Goal: Transaction & Acquisition: Purchase product/service

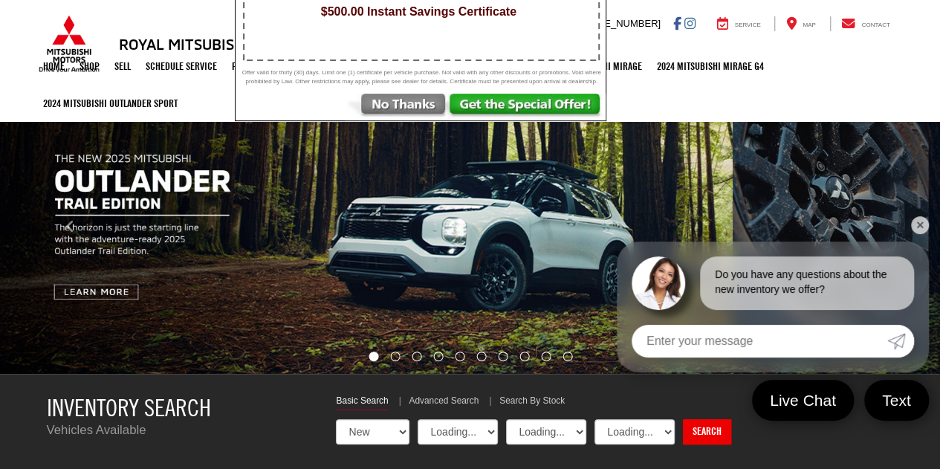
scroll to position [223, 0]
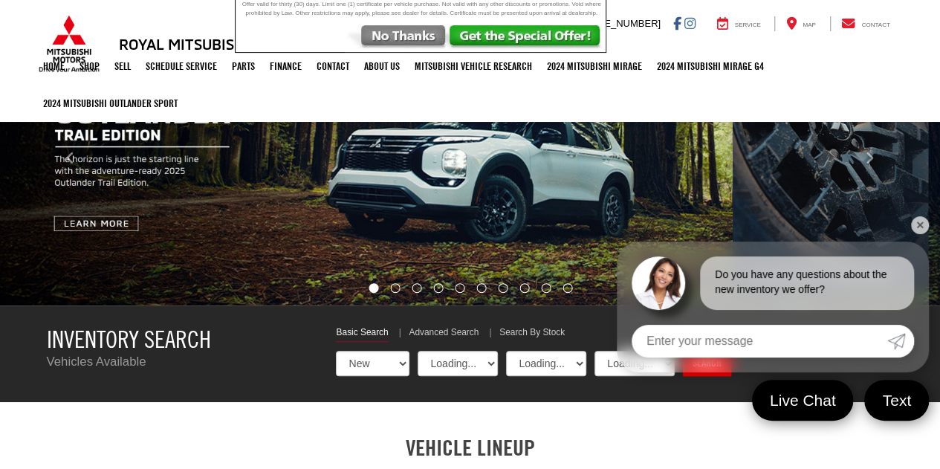
select select "Mitsubishi"
click at [917, 225] on link "✕" at bounding box center [920, 225] width 18 height 18
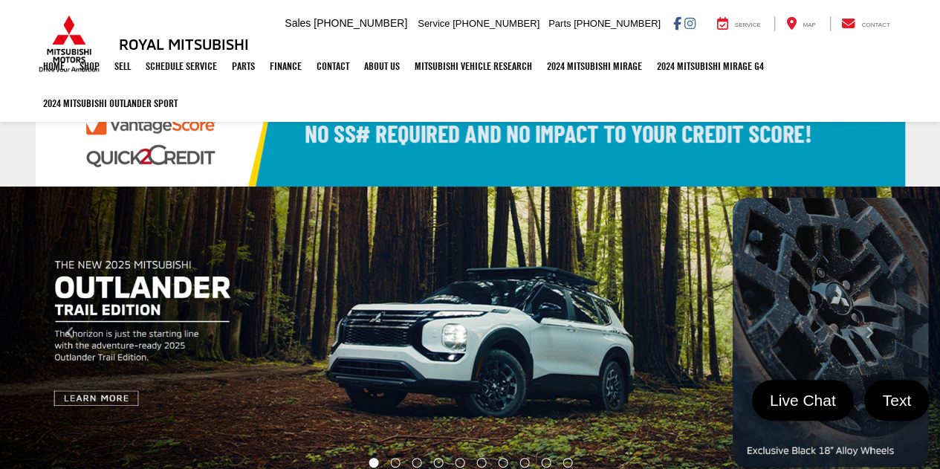
scroll to position [0, 0]
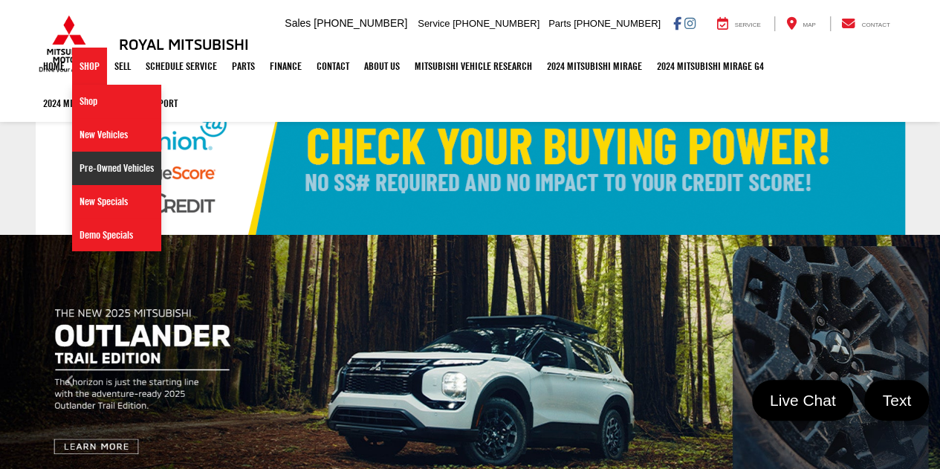
click at [122, 168] on link "Pre-Owned Vehicles" at bounding box center [116, 168] width 89 height 33
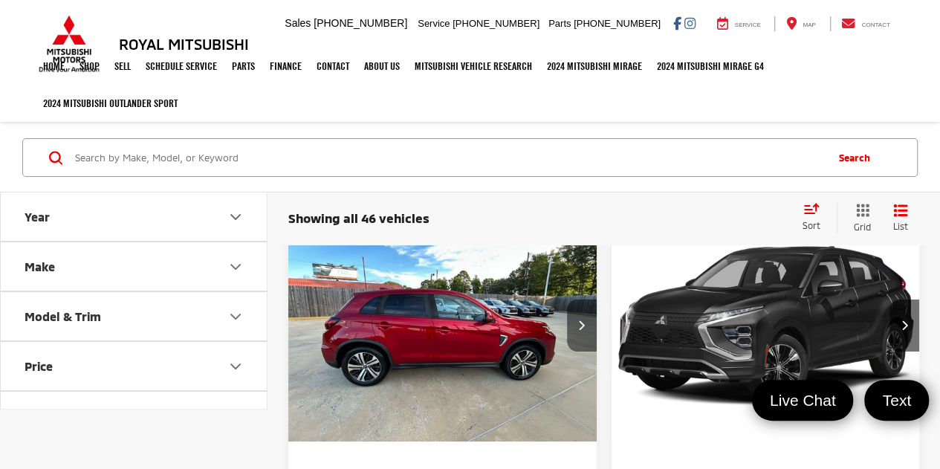
click at [572, 315] on button "Next image" at bounding box center [582, 325] width 30 height 52
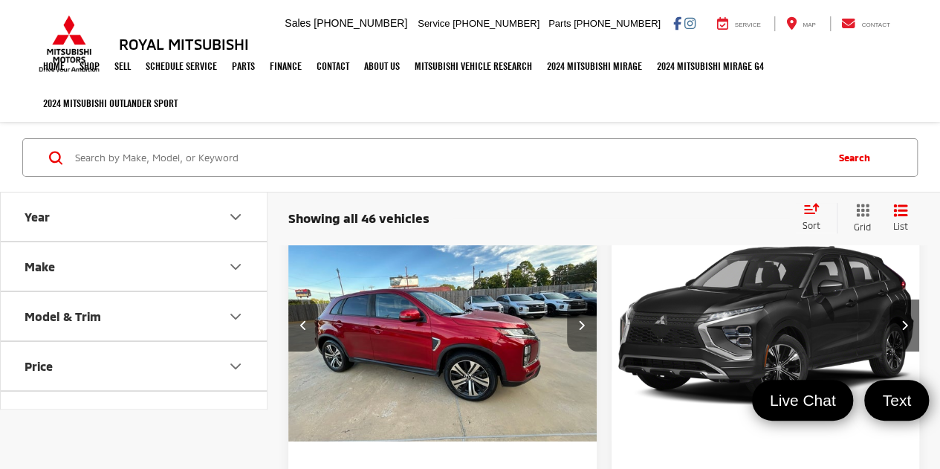
click at [572, 315] on button "Next image" at bounding box center [582, 325] width 30 height 52
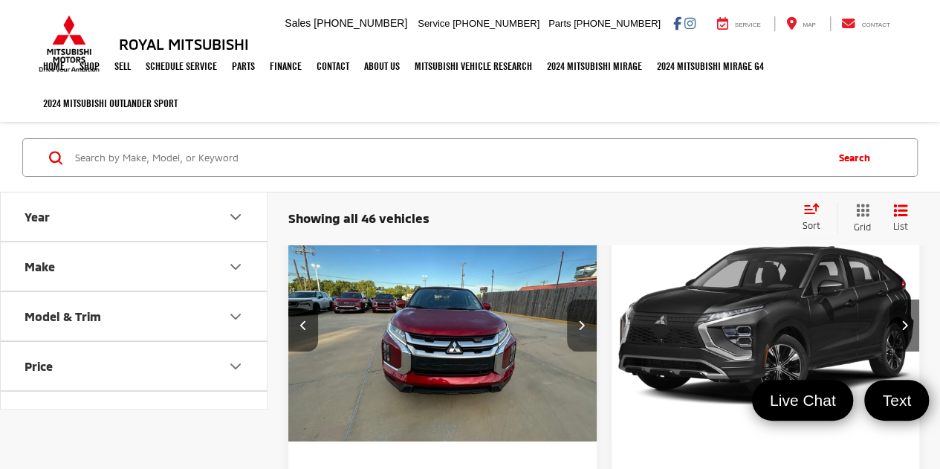
click at [572, 315] on button "Next image" at bounding box center [582, 325] width 30 height 52
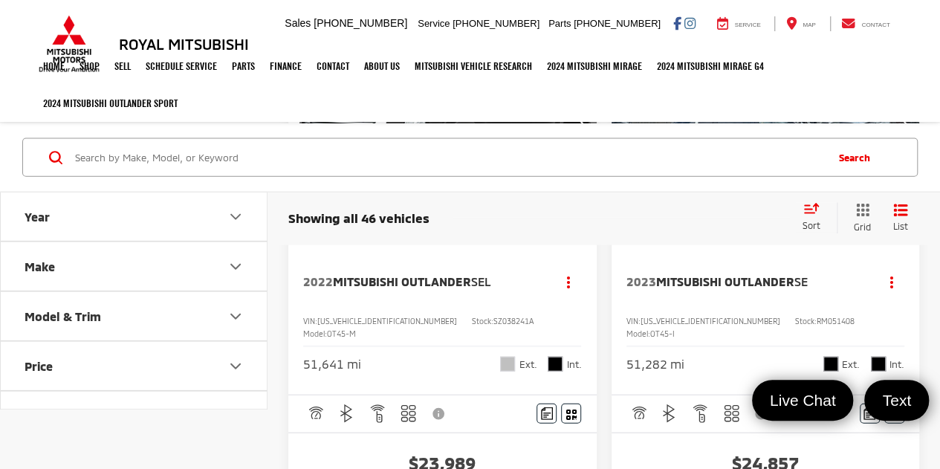
scroll to position [1634, 0]
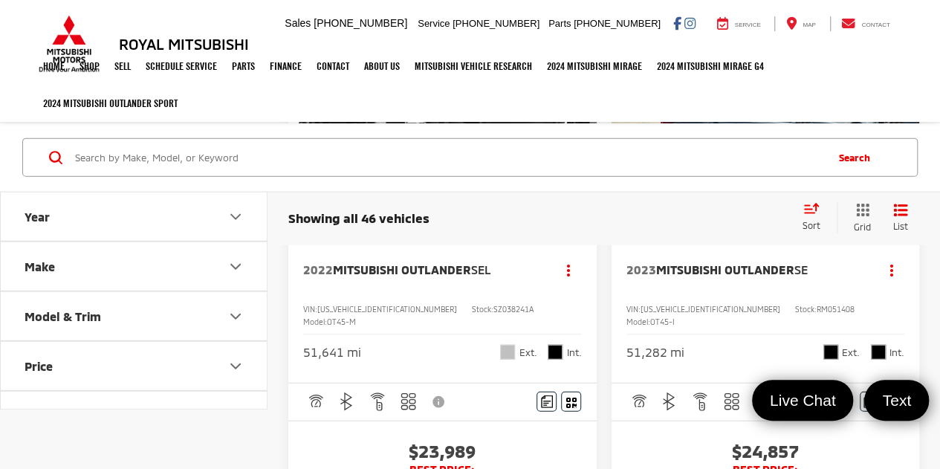
click at [812, 210] on icon "Select sort value" at bounding box center [811, 208] width 16 height 11
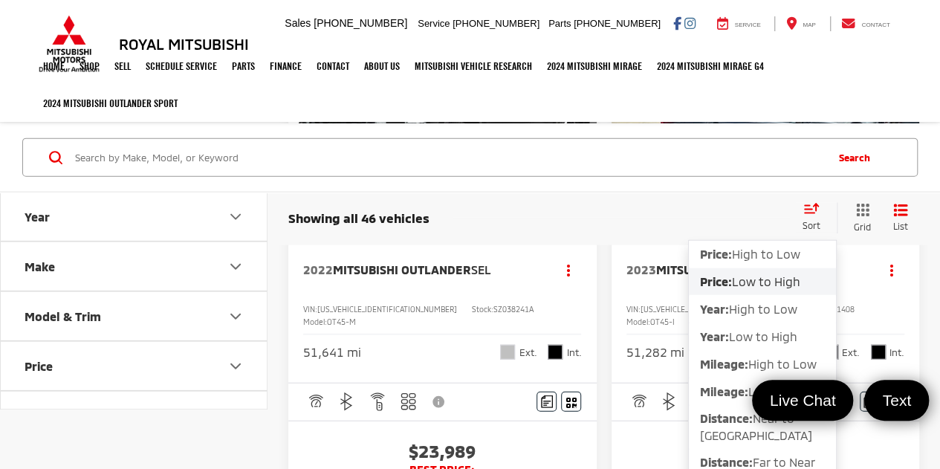
click at [748, 279] on span "Low to High" at bounding box center [766, 280] width 68 height 14
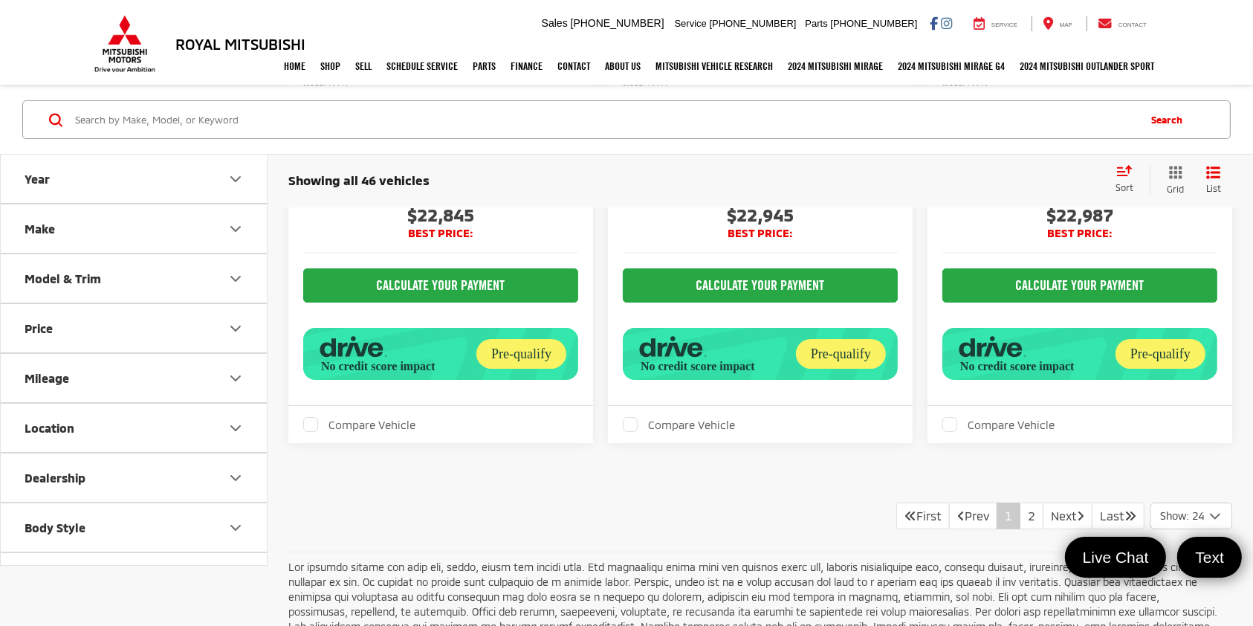
scroll to position [5500, 0]
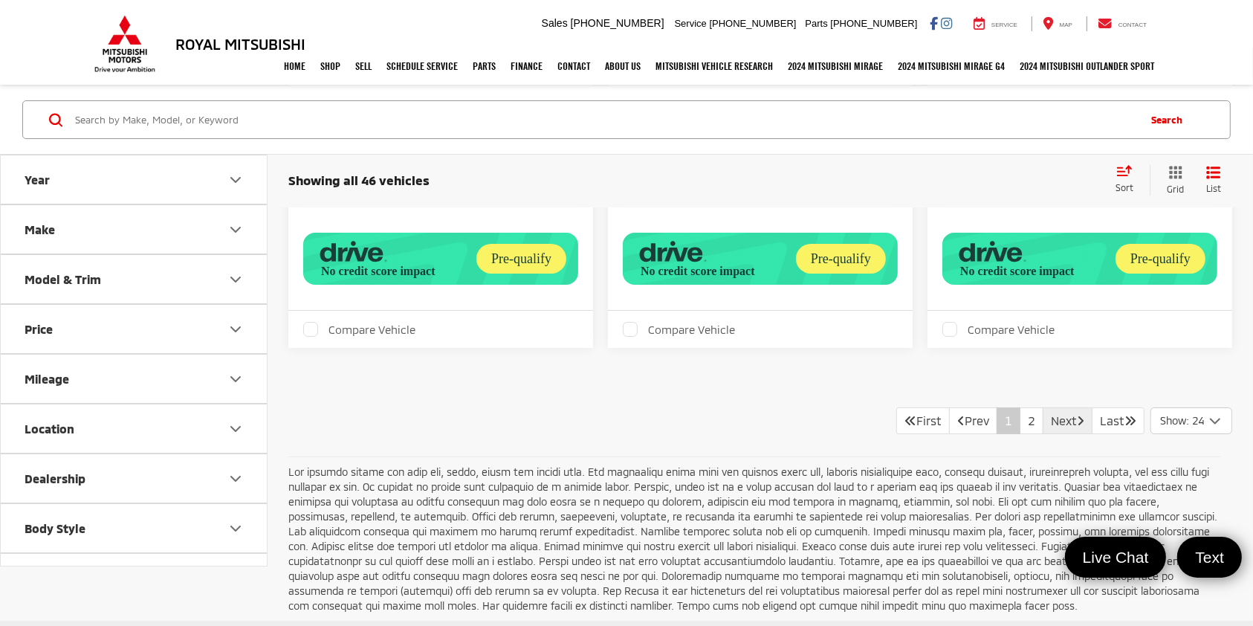
click at [939, 407] on link "Next" at bounding box center [1067, 420] width 50 height 27
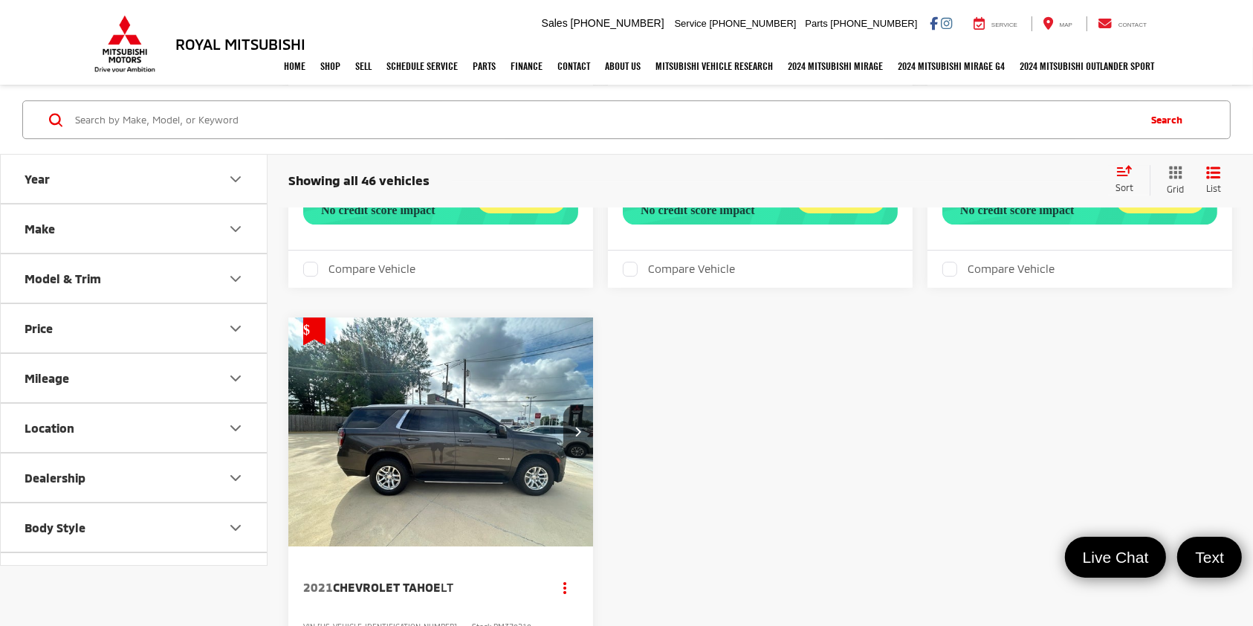
scroll to position [4854, 0]
